Goal: Check status: Check status

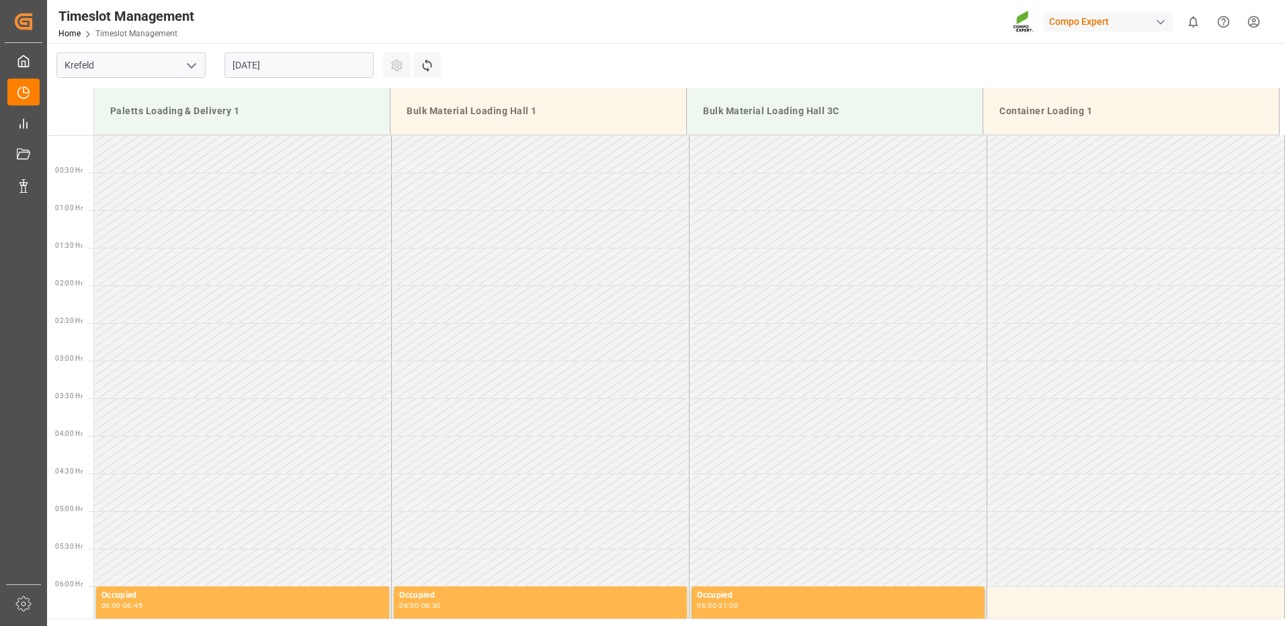
scroll to position [1045, 0]
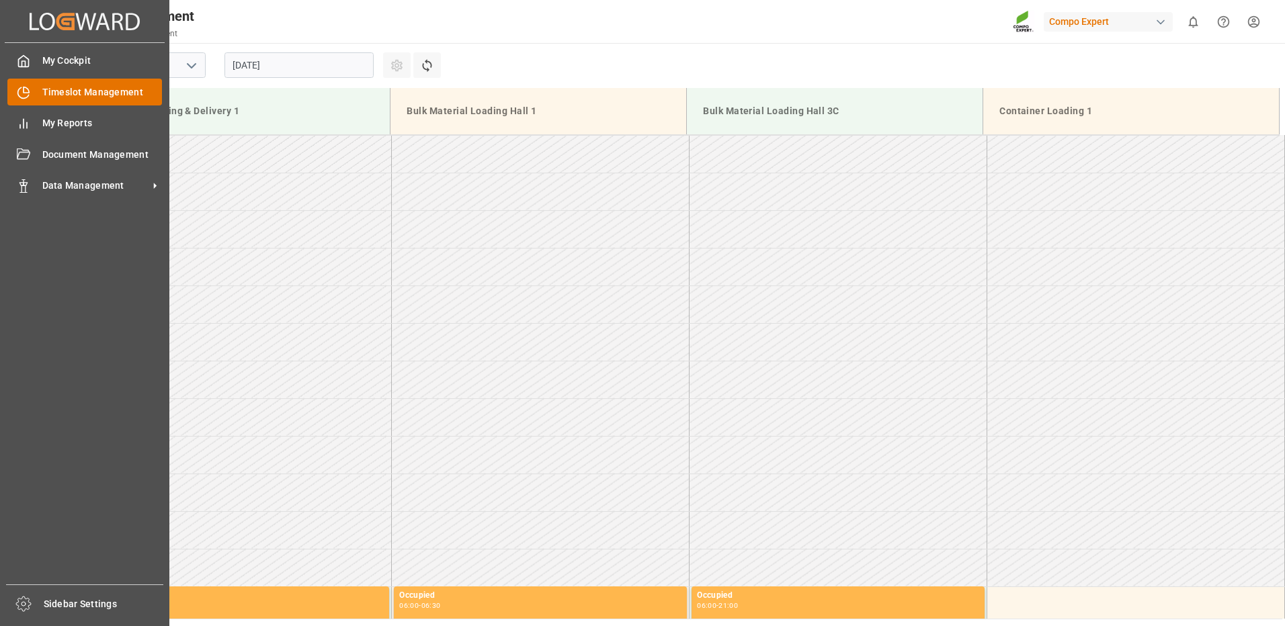
scroll to position [1045, 0]
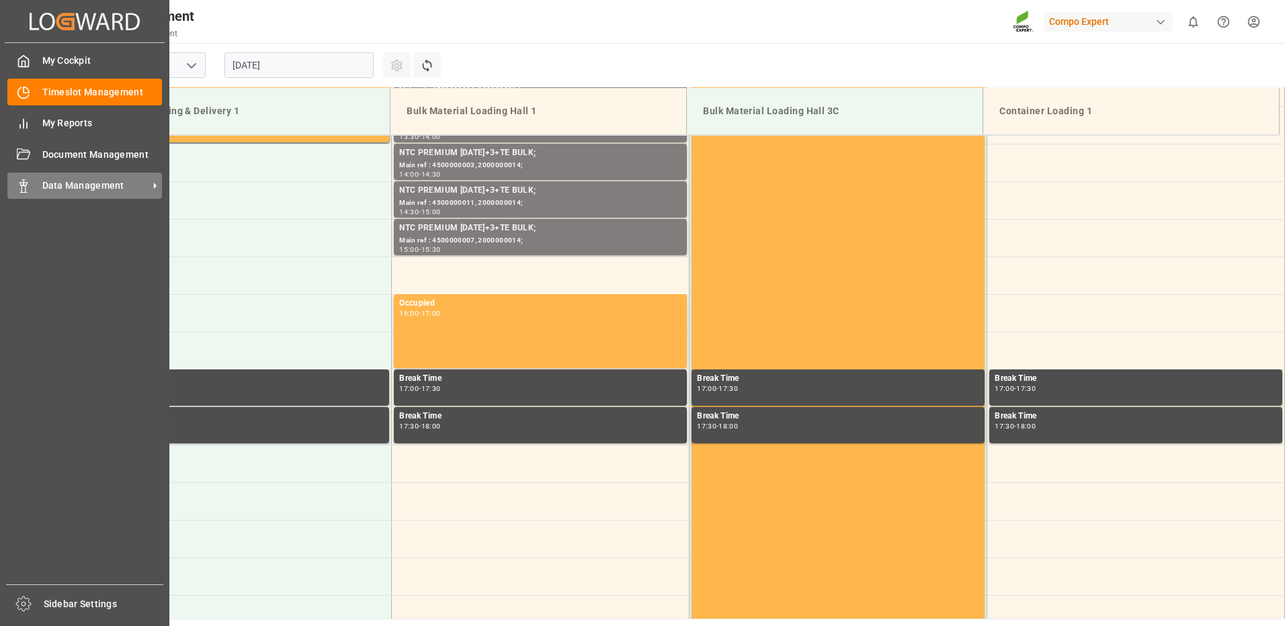
click at [33, 186] on div "Data Management Data Management" at bounding box center [84, 186] width 155 height 26
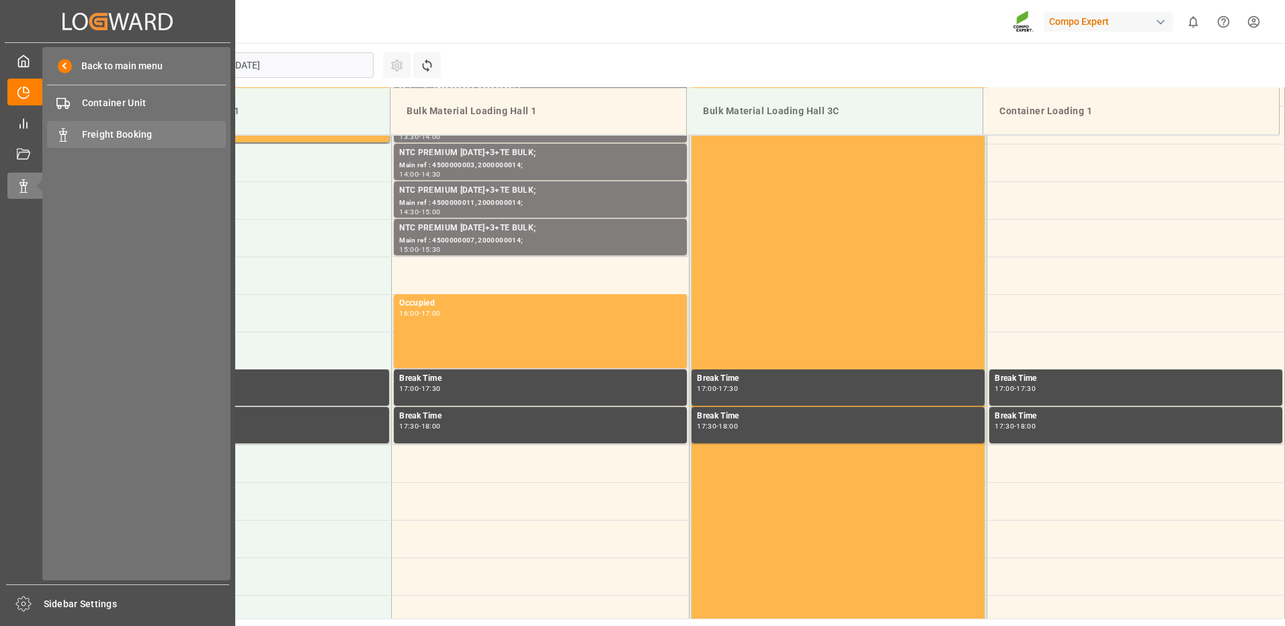
click at [96, 126] on div "Freight Booking Freight Booking" at bounding box center [136, 134] width 179 height 26
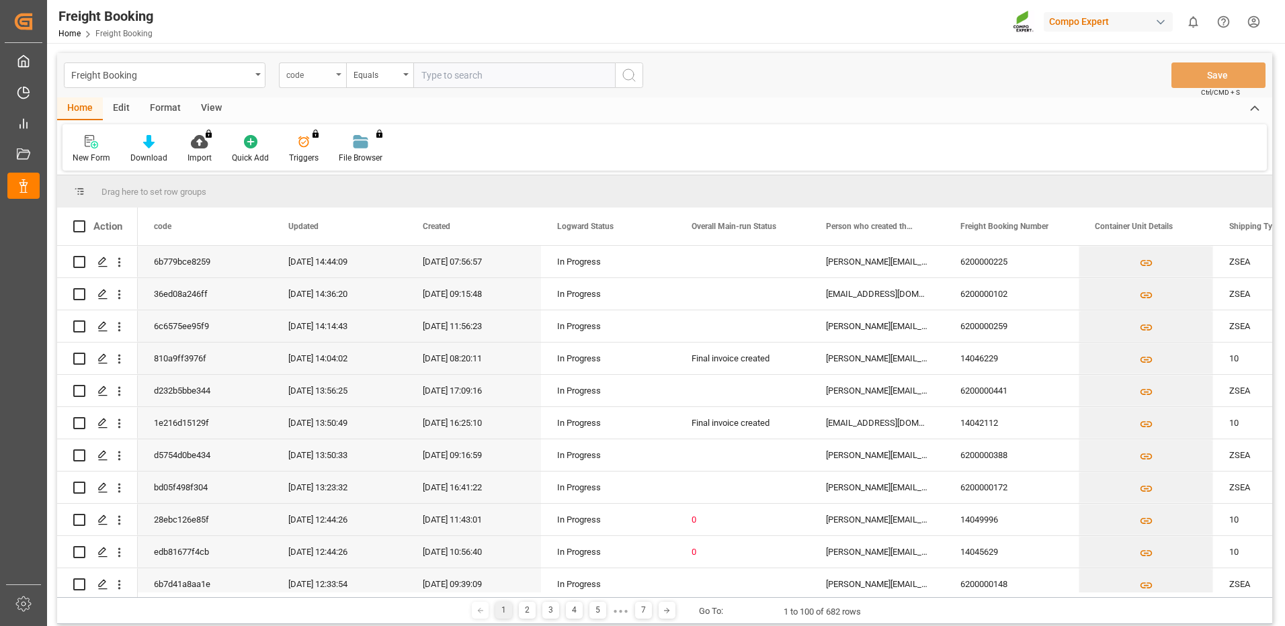
click at [337, 74] on icon "open menu" at bounding box center [338, 74] width 5 height 3
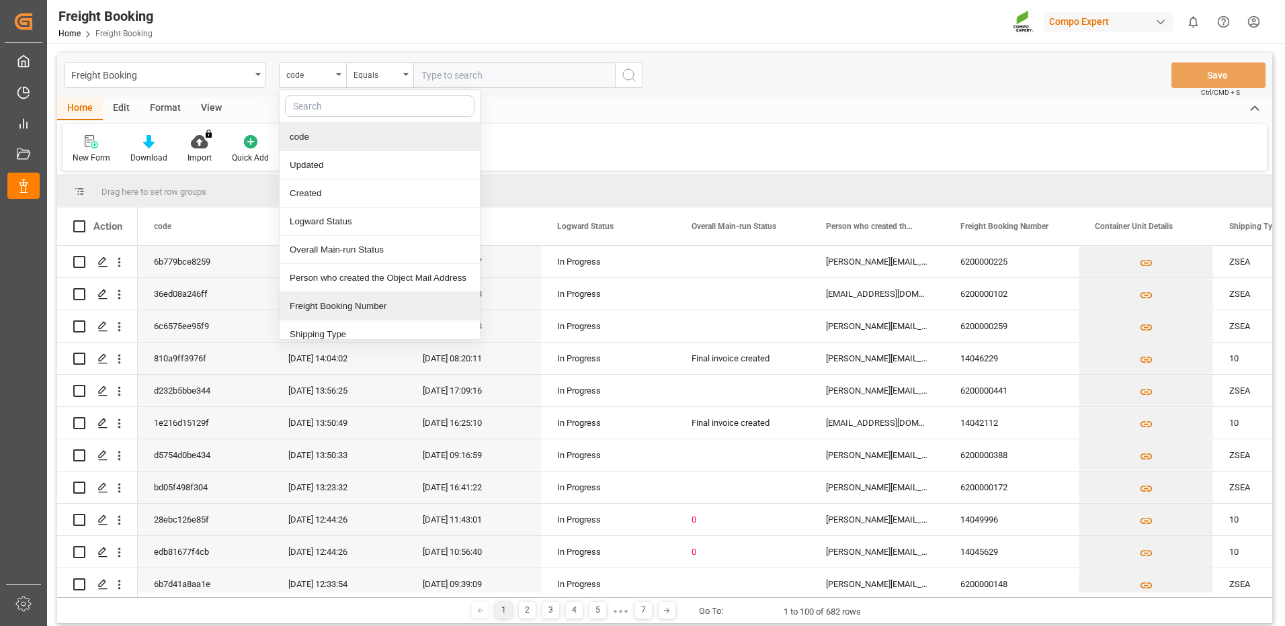
drag, startPoint x: 330, startPoint y: 316, endPoint x: 335, endPoint y: 308, distance: 9.3
click at [330, 316] on div "Freight Booking Number" at bounding box center [380, 306] width 200 height 28
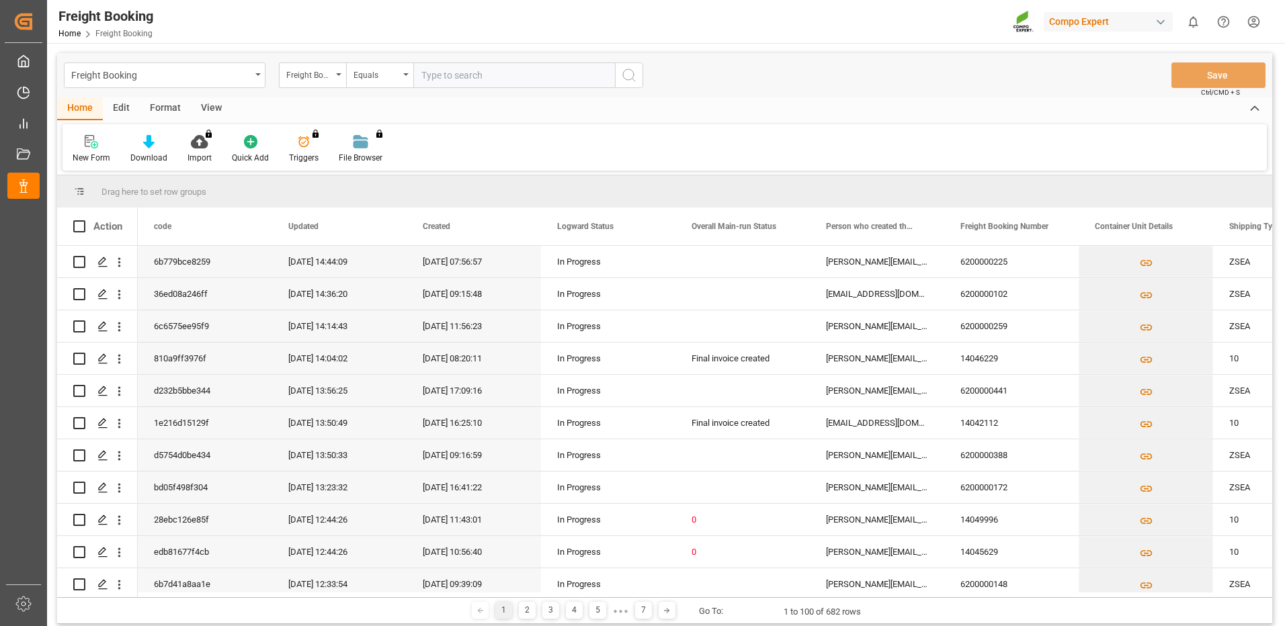
paste input "62000000460"
type input "62000000460"
